Goal: Information Seeking & Learning: Learn about a topic

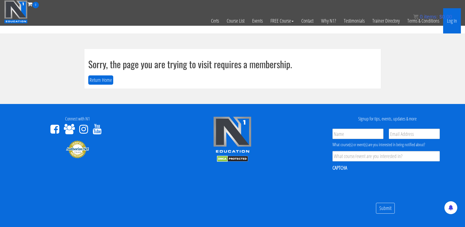
click at [454, 22] on link "Log In" at bounding box center [452, 20] width 18 height 25
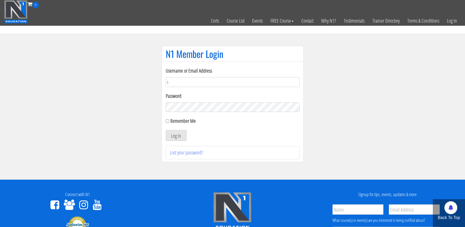
type input "[EMAIL_ADDRESS][DOMAIN_NAME]"
click at [167, 121] on input "Remember Me" at bounding box center [167, 120] width 3 height 3
checkbox input "true"
click at [176, 139] on button "Log In" at bounding box center [176, 135] width 21 height 11
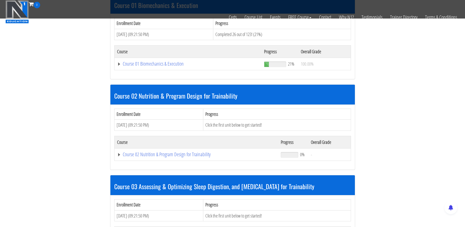
scroll to position [174, 0]
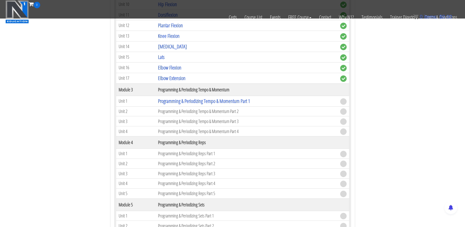
scroll to position [460, 0]
click at [208, 99] on link "Programming & Periodizing Tempo & Momentum Part 1" at bounding box center [204, 100] width 92 height 7
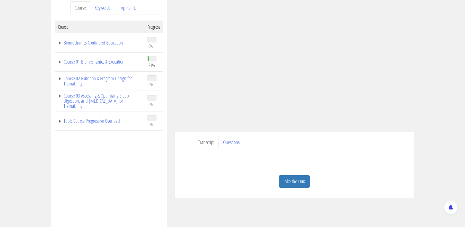
scroll to position [71, 0]
click at [288, 180] on link "Take the Quiz" at bounding box center [294, 180] width 31 height 13
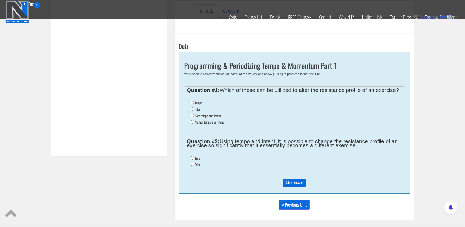
scroll to position [170, 0]
click at [205, 116] on label "Both tempo and intent" at bounding box center [208, 115] width 26 height 4
click at [194, 116] on input "Both tempo and intent" at bounding box center [192, 114] width 3 height 3
radio input "true"
click at [192, 158] on input "True" at bounding box center [192, 157] width 3 height 3
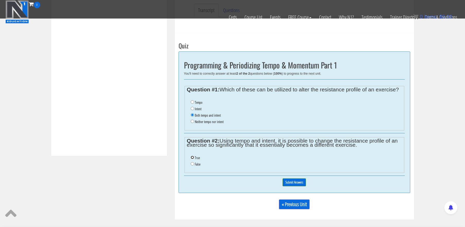
radio input "true"
click at [295, 184] on input "Submit Answers" at bounding box center [294, 182] width 23 height 8
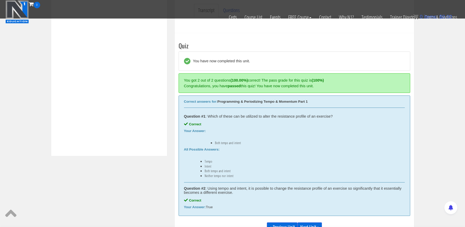
scroll to position [195, 0]
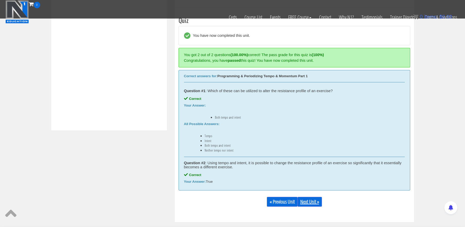
click at [309, 201] on link "Next Unit »" at bounding box center [309, 202] width 24 height 10
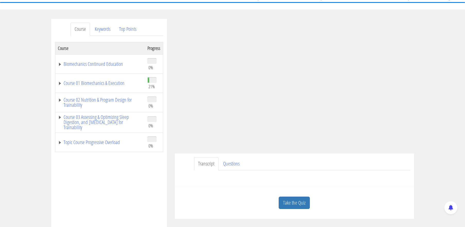
scroll to position [48, 0]
click at [288, 201] on link "Take the Quiz" at bounding box center [294, 203] width 31 height 13
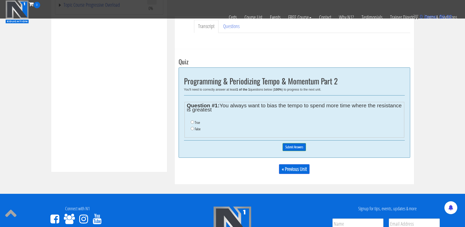
scroll to position [154, 0]
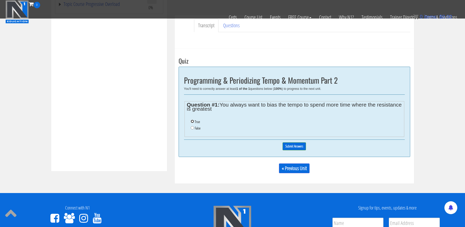
click at [192, 120] on input "True" at bounding box center [192, 121] width 3 height 3
radio input "true"
click at [301, 148] on input "Submit Answers" at bounding box center [294, 146] width 23 height 8
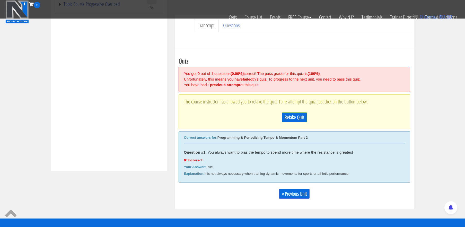
scroll to position [195, 0]
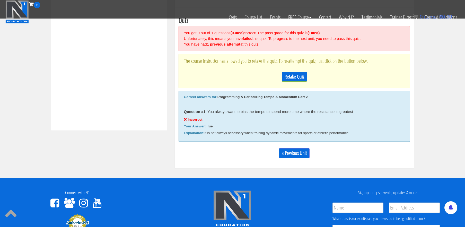
click at [306, 75] on link "Retake Quiz" at bounding box center [294, 77] width 25 height 10
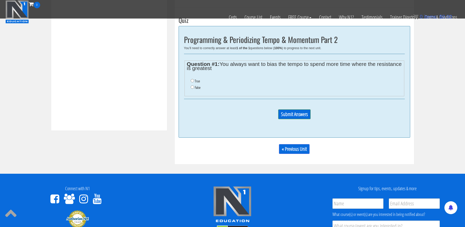
click at [193, 89] on li "False" at bounding box center [296, 87] width 211 height 6
click at [192, 87] on input "False" at bounding box center [192, 86] width 3 height 3
radio input "true"
click at [291, 111] on input "Submit Answers" at bounding box center [294, 114] width 32 height 10
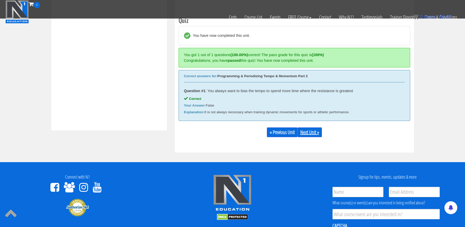
click at [314, 134] on link "Next Unit »" at bounding box center [309, 132] width 24 height 10
